Goal: Information Seeking & Learning: Find specific fact

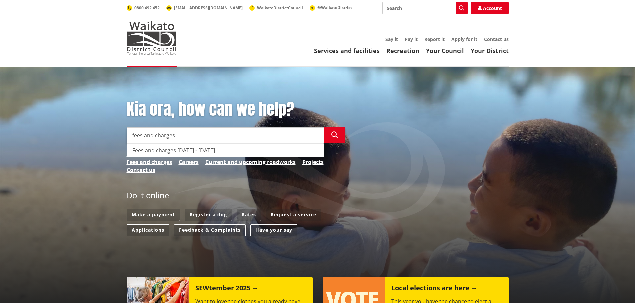
click at [159, 149] on div "Fees and charges [DATE] - [DATE]" at bounding box center [225, 150] width 197 height 13
type input "Fees and charges [DATE] - [DATE]"
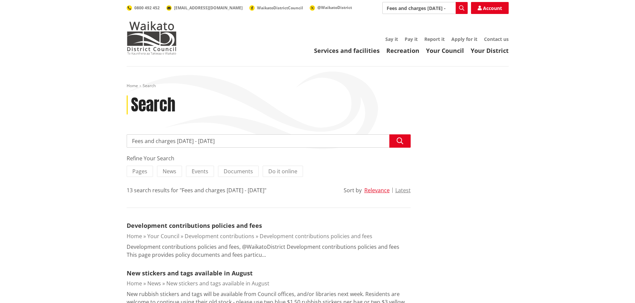
drag, startPoint x: 214, startPoint y: 138, endPoint x: 175, endPoint y: 141, distance: 39.4
click at [175, 141] on input "Fees and charges [DATE] - [DATE]" at bounding box center [269, 141] width 284 height 13
type input "Fees and charges"
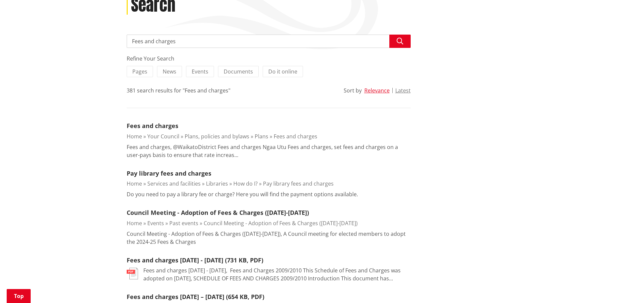
scroll to position [33, 0]
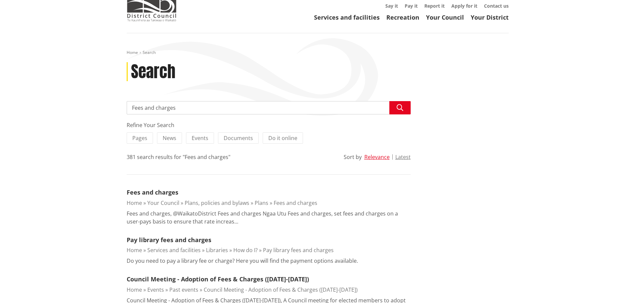
click at [193, 105] on input "Fees and charges" at bounding box center [269, 107] width 284 height 13
type input "Fees and charges 2025"
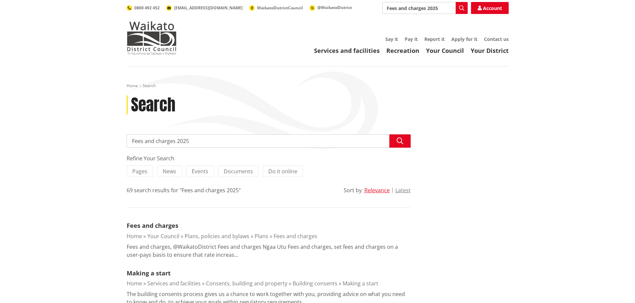
click at [193, 142] on input "Fees and charges 2025" at bounding box center [269, 141] width 284 height 13
click at [133, 143] on input "Fees and charges 2025" at bounding box center [269, 141] width 284 height 13
click at [173, 223] on link "Fees and charges" at bounding box center [153, 226] width 52 height 8
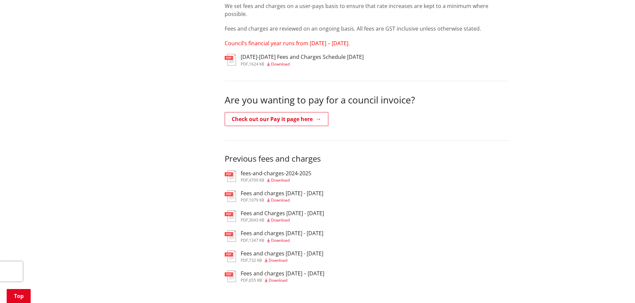
scroll to position [167, 0]
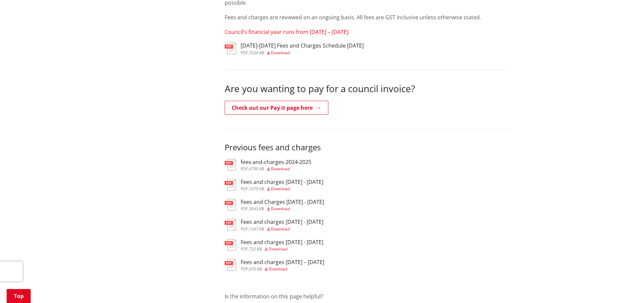
click at [241, 50] on span "pdf" at bounding box center [244, 53] width 7 height 6
